Goal: Task Accomplishment & Management: Manage account settings

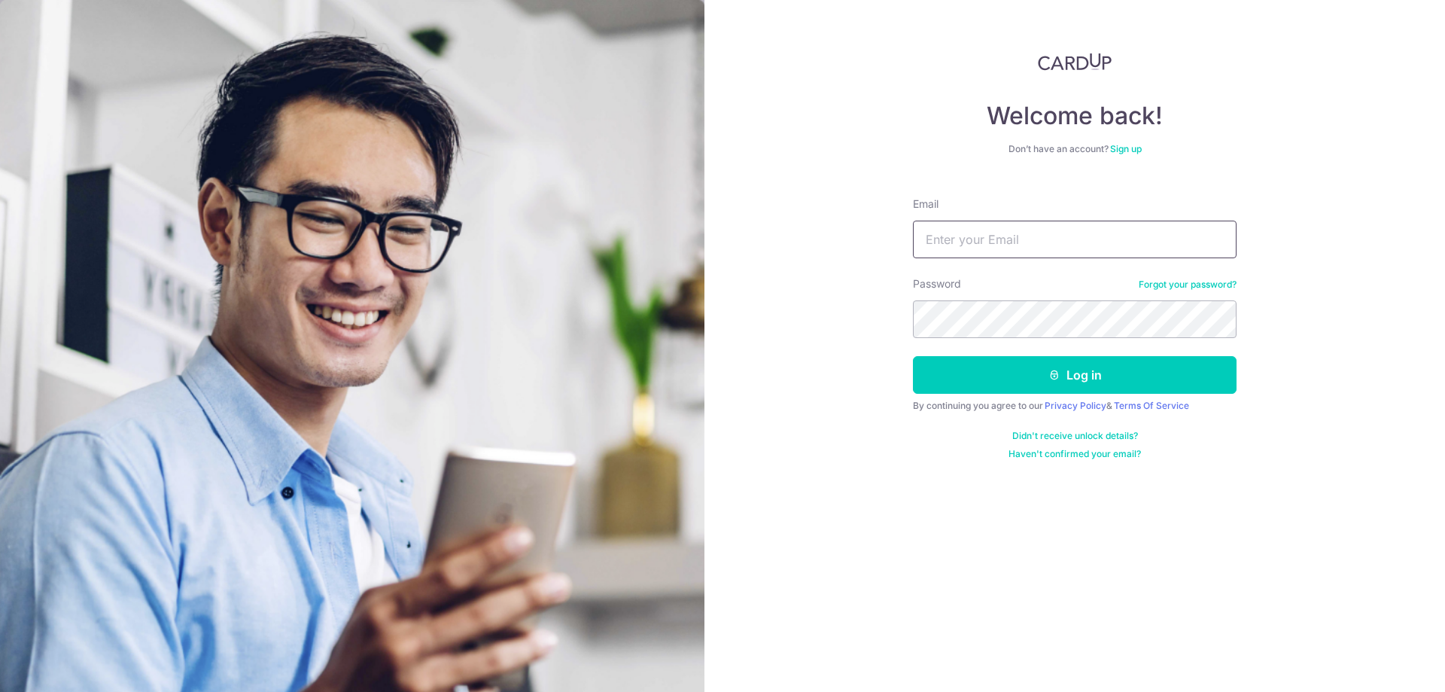
click at [961, 236] on input "Email" at bounding box center [1075, 240] width 324 height 38
type input "soobeng80@yahoo.com.sg"
click at [1116, 376] on button "Log in" at bounding box center [1075, 375] width 324 height 38
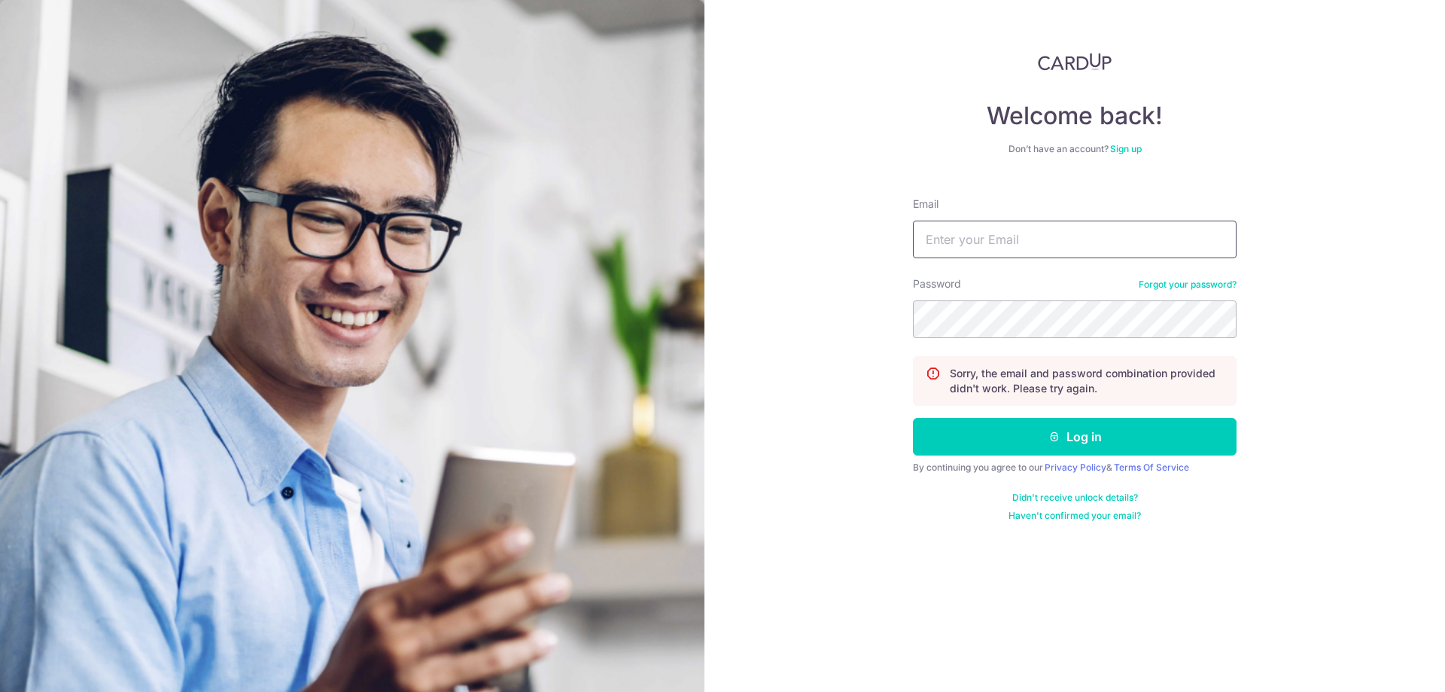
click at [1035, 252] on input "Email" at bounding box center [1075, 240] width 324 height 38
drag, startPoint x: 1069, startPoint y: 240, endPoint x: 874, endPoint y: 230, distance: 195.2
click at [874, 230] on div "Welcome back! Don’t have an account? Sign up Email soobeng.ng@gmail.com Passwor…" at bounding box center [1074, 346] width 741 height 692
type input "[EMAIL_ADDRESS][DOMAIN_NAME]"
click at [913, 418] on button "Log in" at bounding box center [1075, 437] width 324 height 38
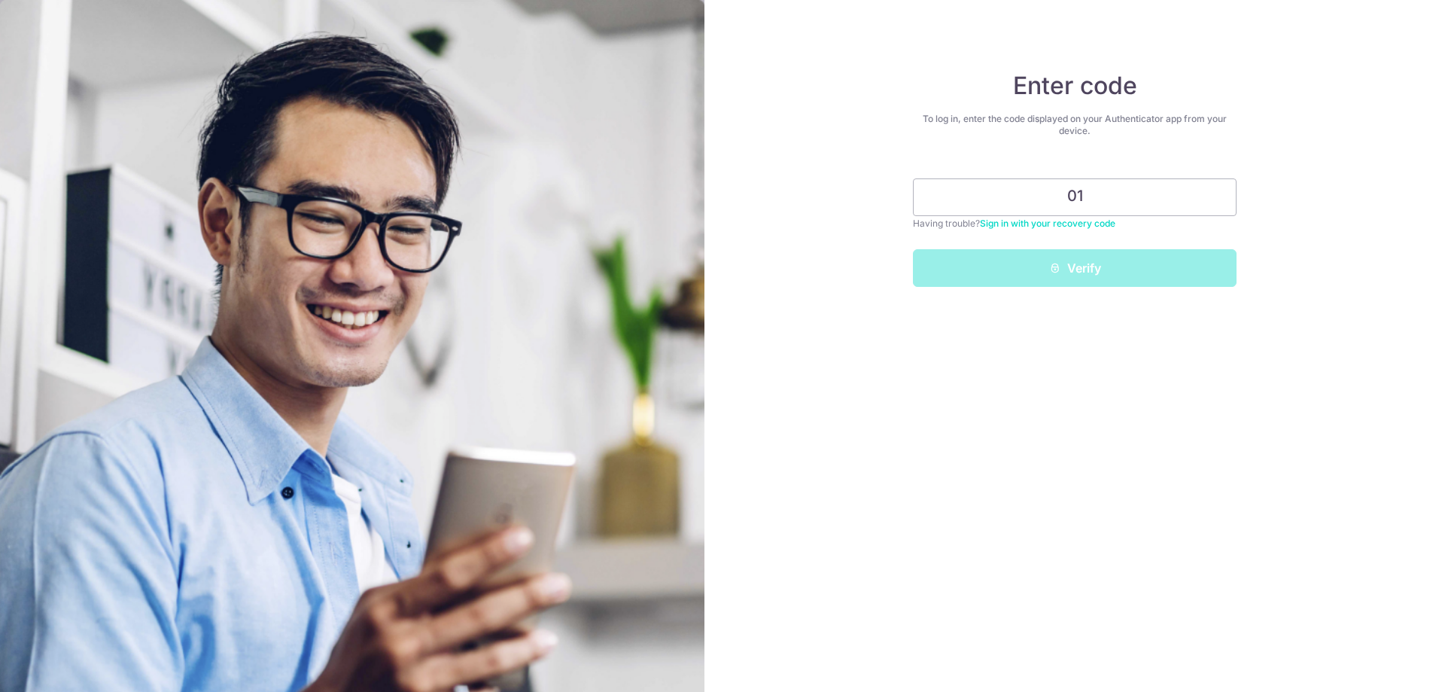
type input "0"
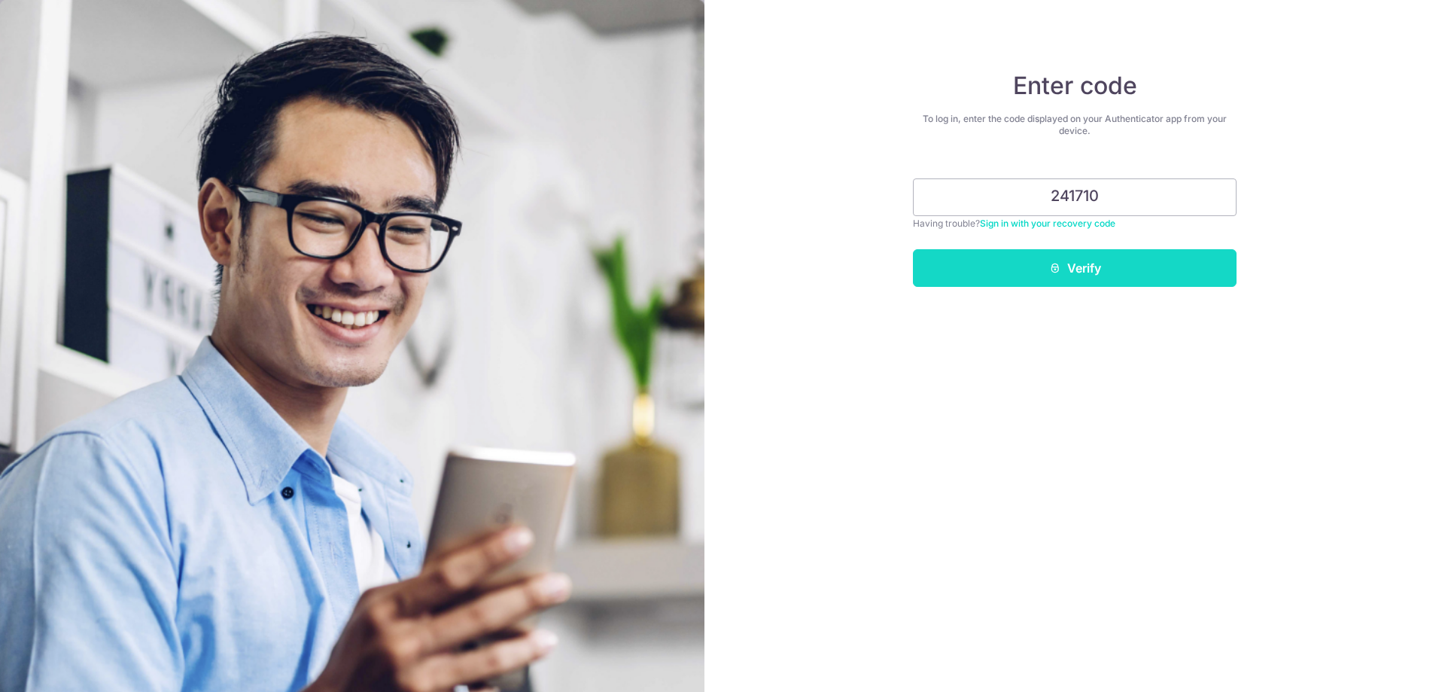
type input "241710"
click at [1001, 263] on button "Verify" at bounding box center [1075, 268] width 324 height 38
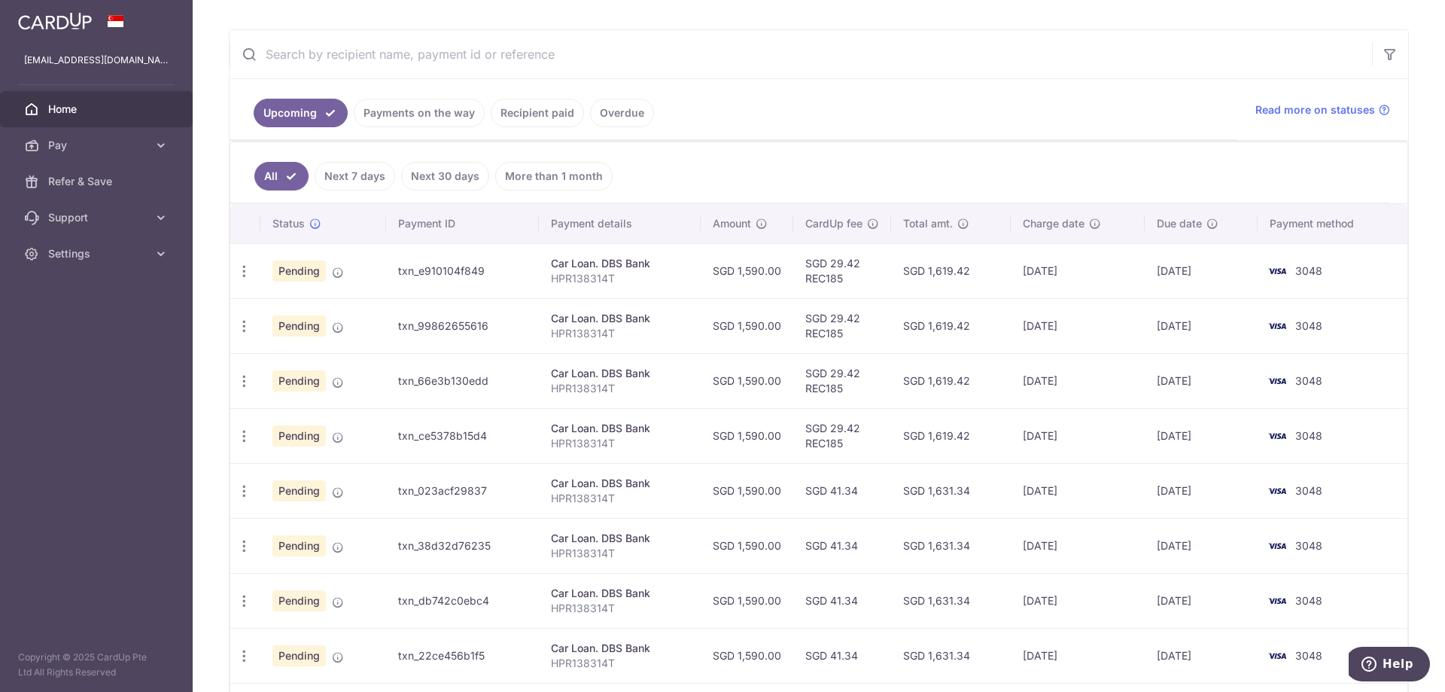
scroll to position [96, 0]
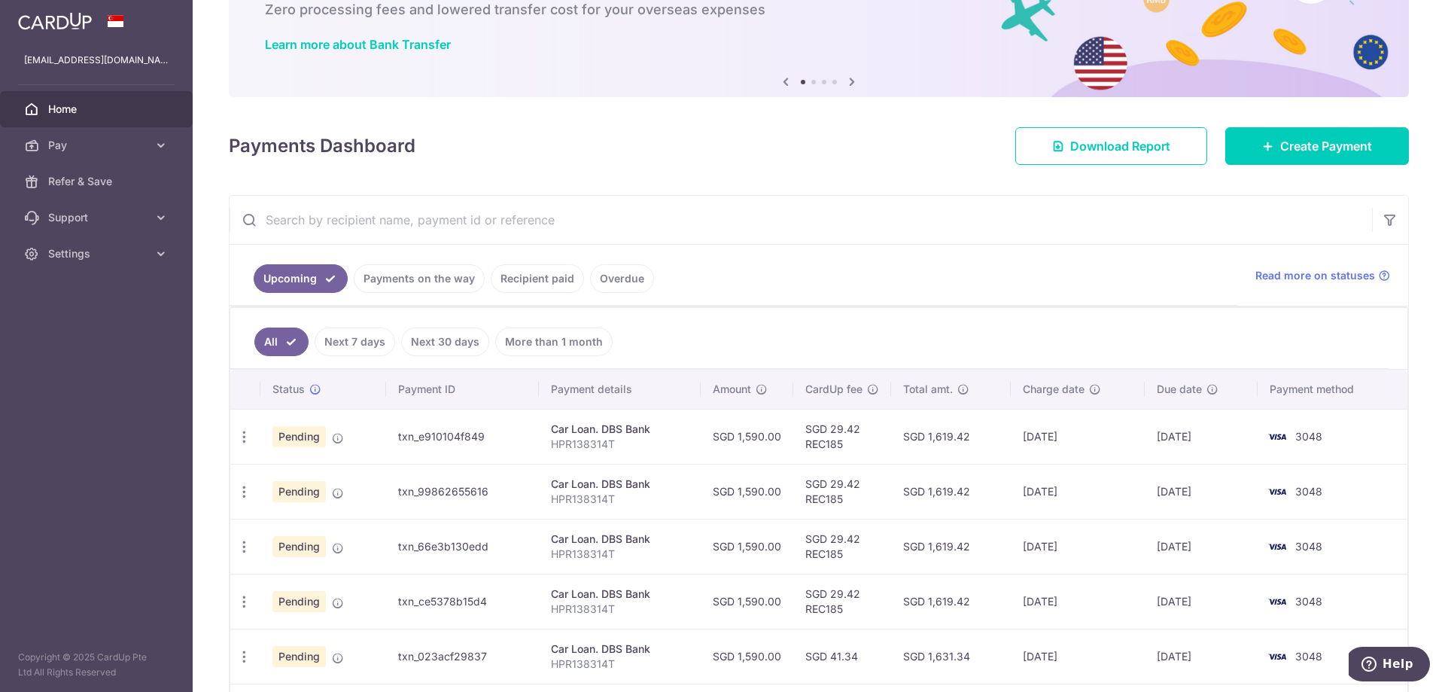
click at [523, 276] on link "Recipient paid" at bounding box center [537, 278] width 93 height 29
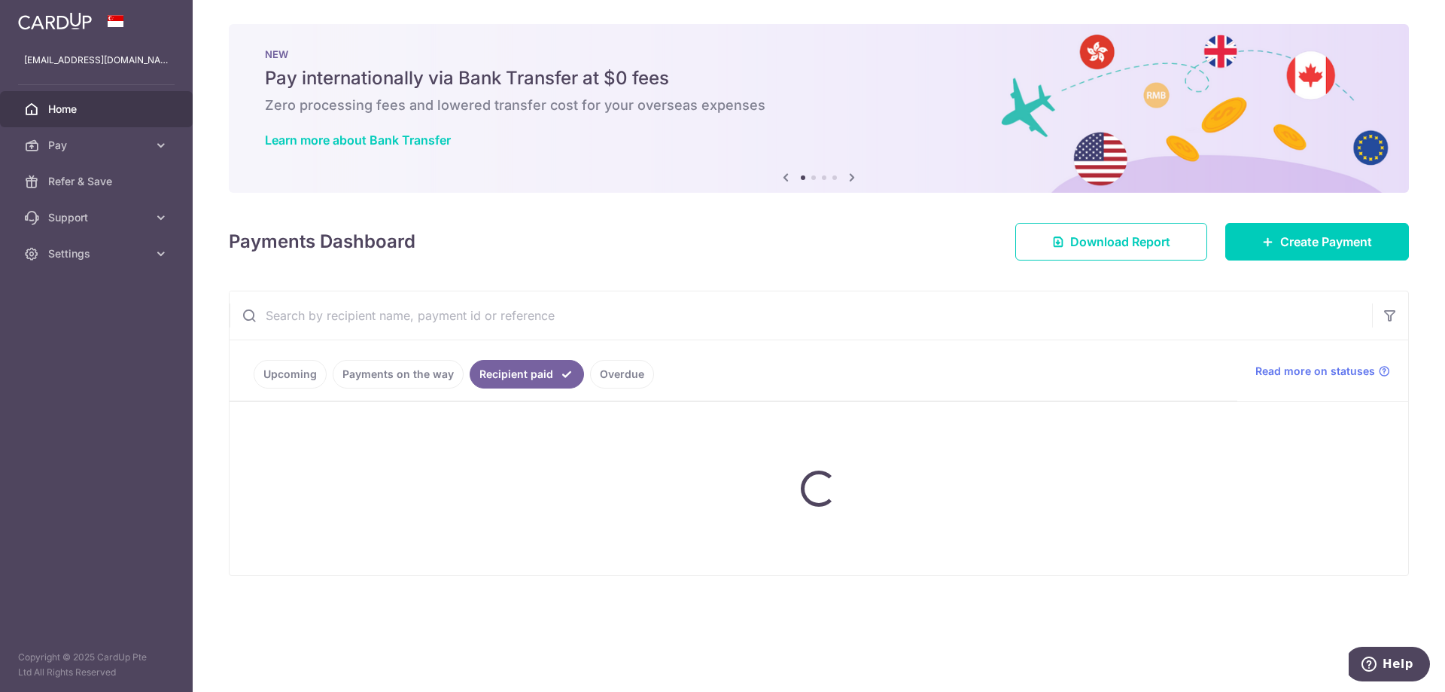
scroll to position [0, 0]
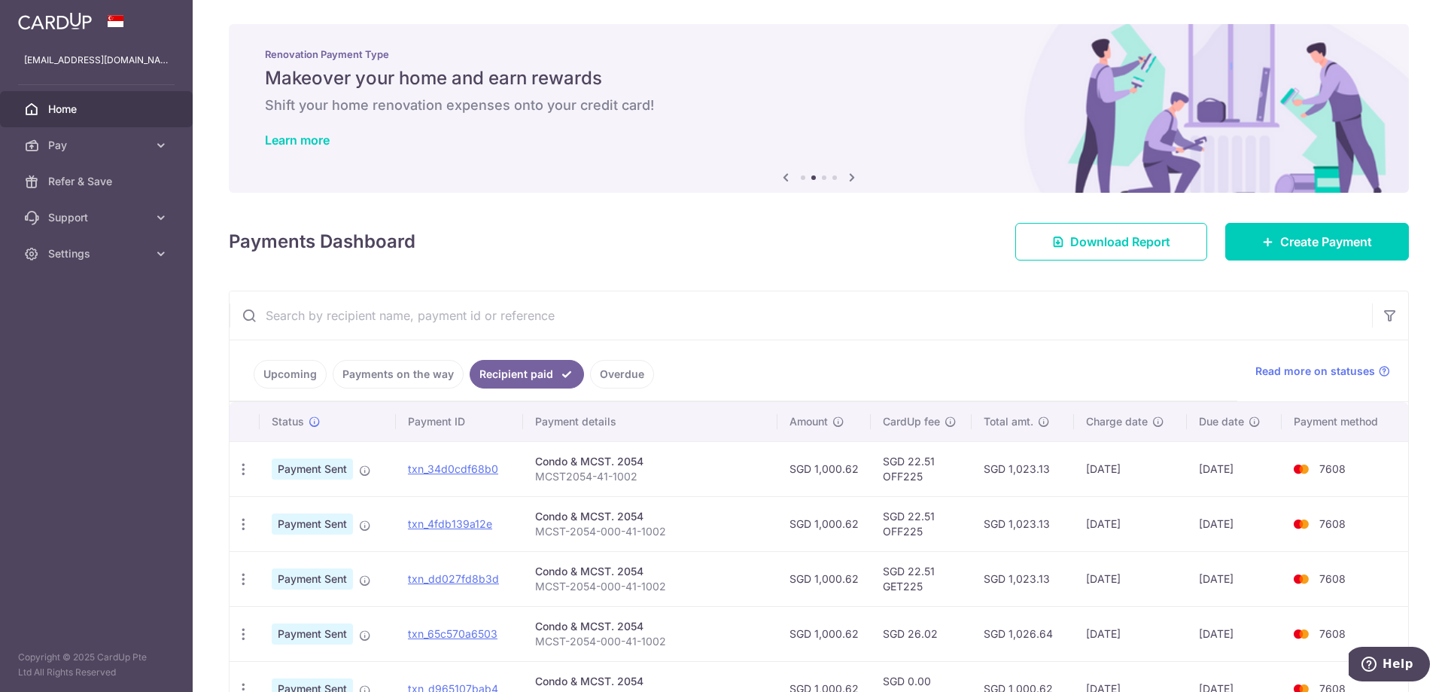
click at [407, 364] on link "Payments on the way" at bounding box center [398, 374] width 131 height 29
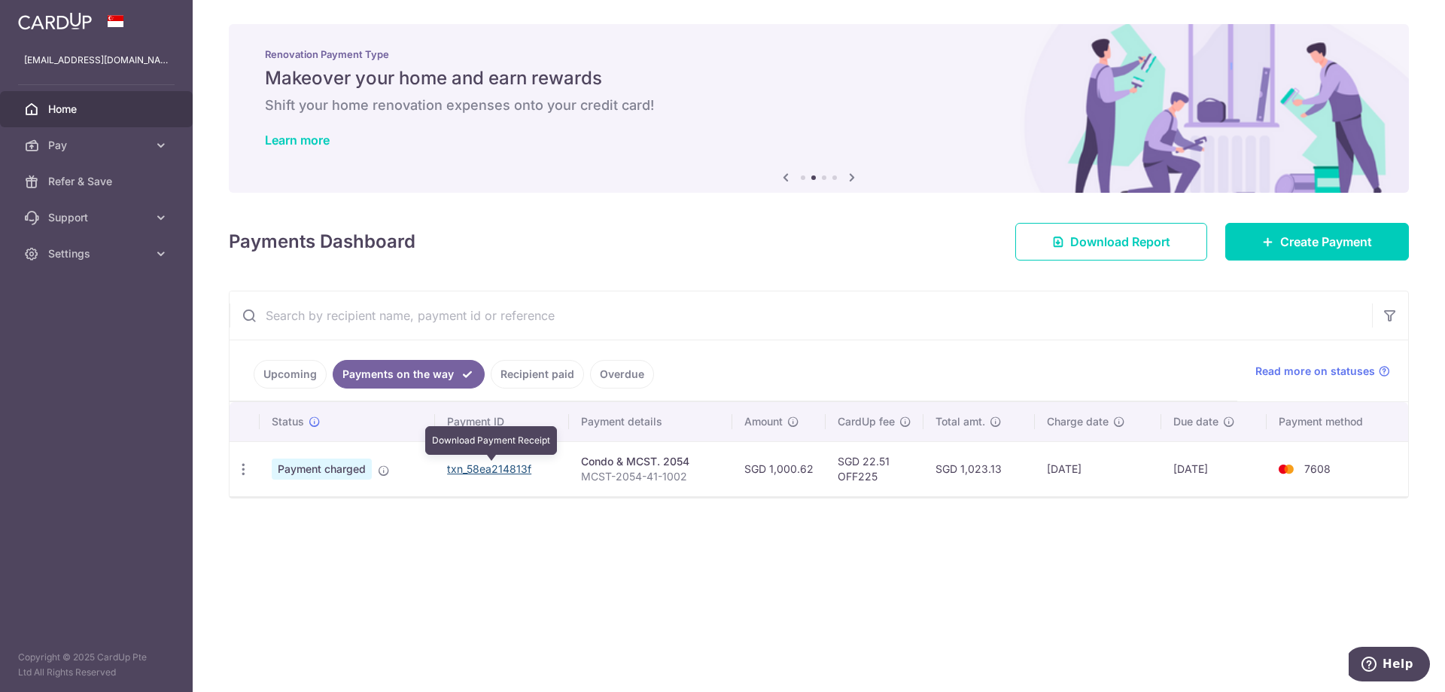
click at [497, 468] on link "txn_58ea214813f" at bounding box center [489, 468] width 84 height 13
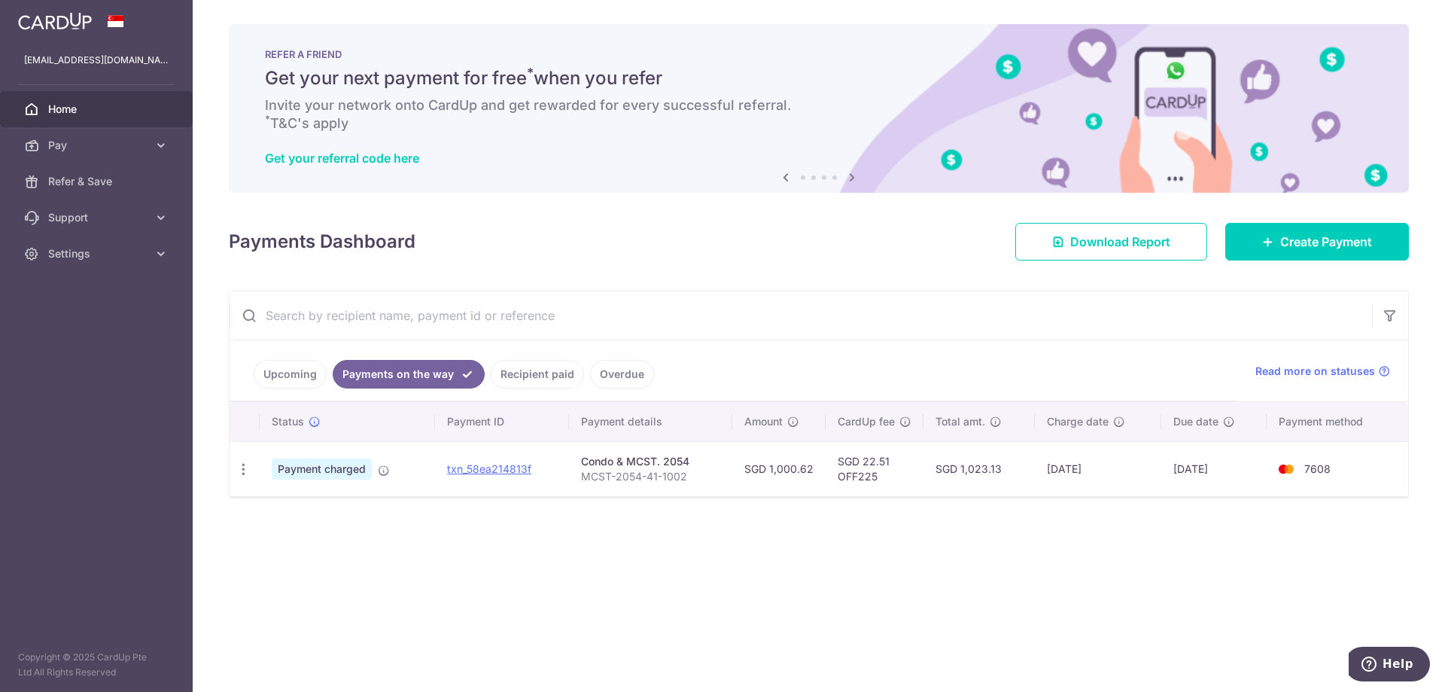
click at [67, 106] on span "Home" at bounding box center [97, 109] width 99 height 15
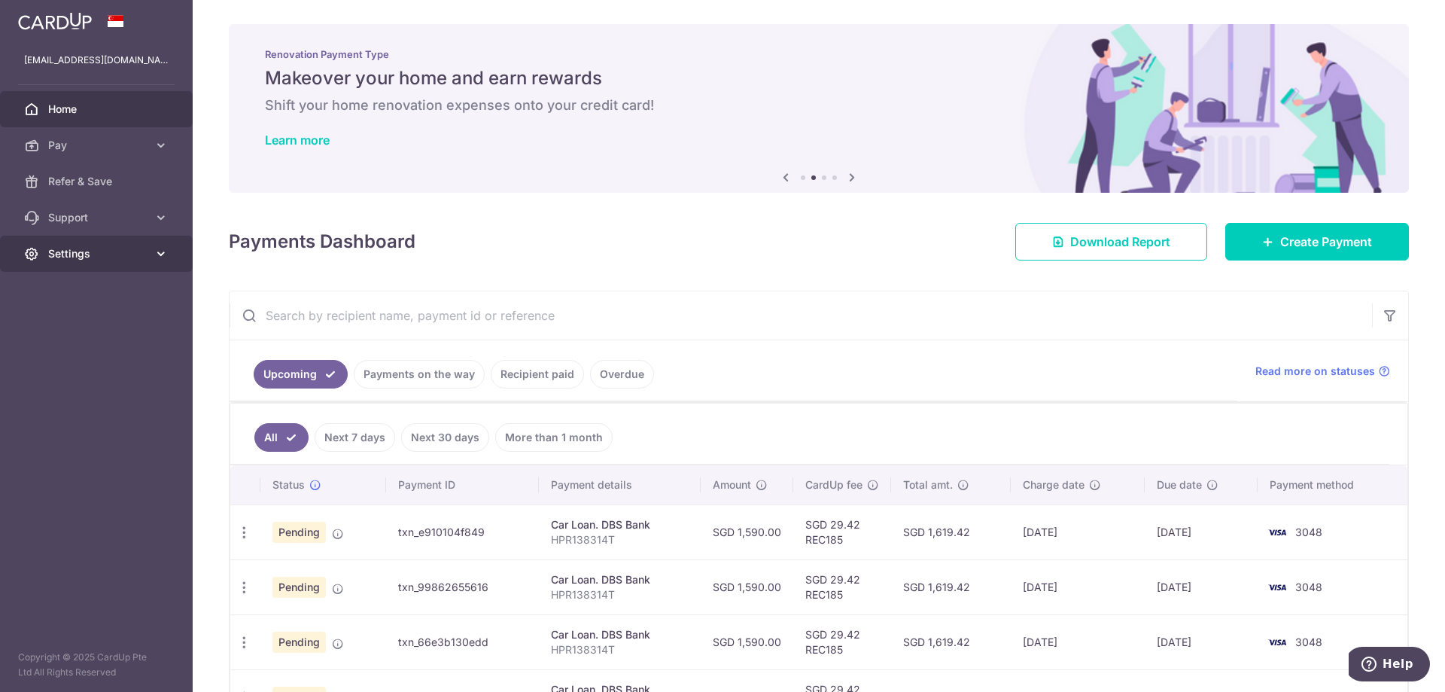
click at [83, 245] on link "Settings" at bounding box center [96, 254] width 193 height 36
click at [69, 324] on span "Logout" at bounding box center [97, 325] width 99 height 15
